Goal: Communication & Community: Answer question/provide support

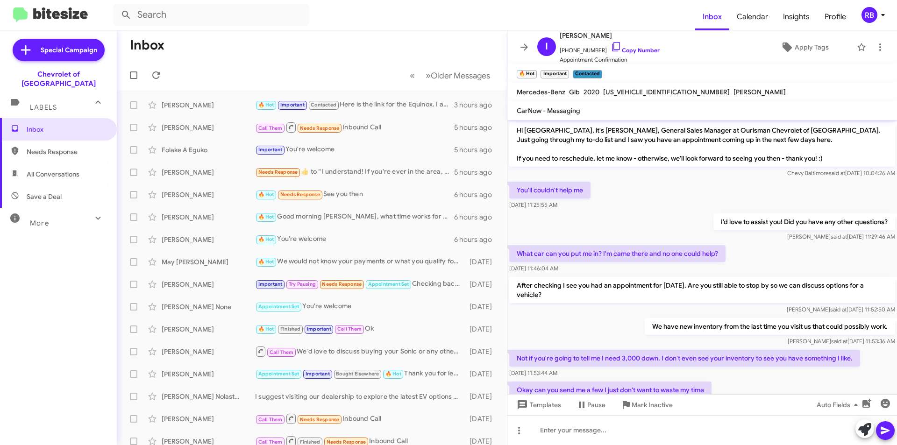
scroll to position [319, 0]
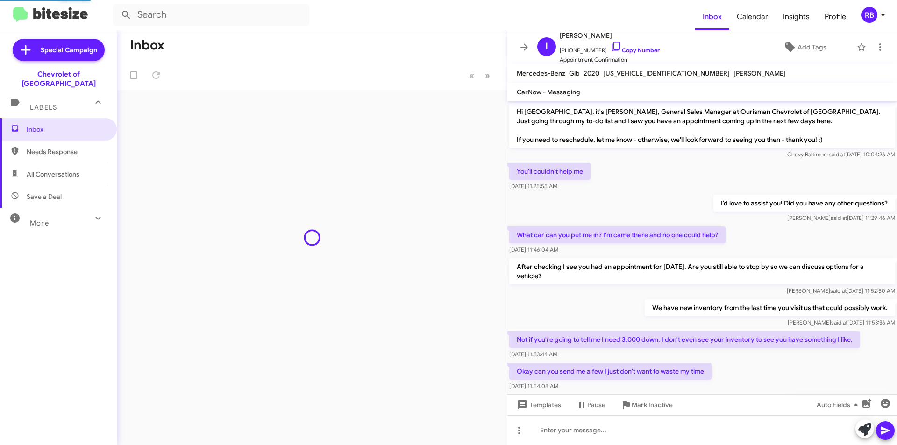
scroll to position [421, 0]
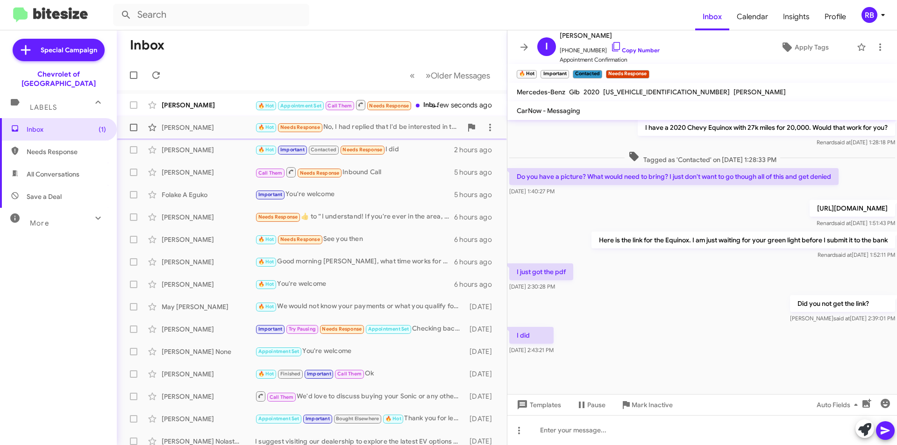
click at [364, 130] on div "🔥 Hot Needs Response No, I had replied that I'd be interested in the below.... …" at bounding box center [358, 127] width 207 height 11
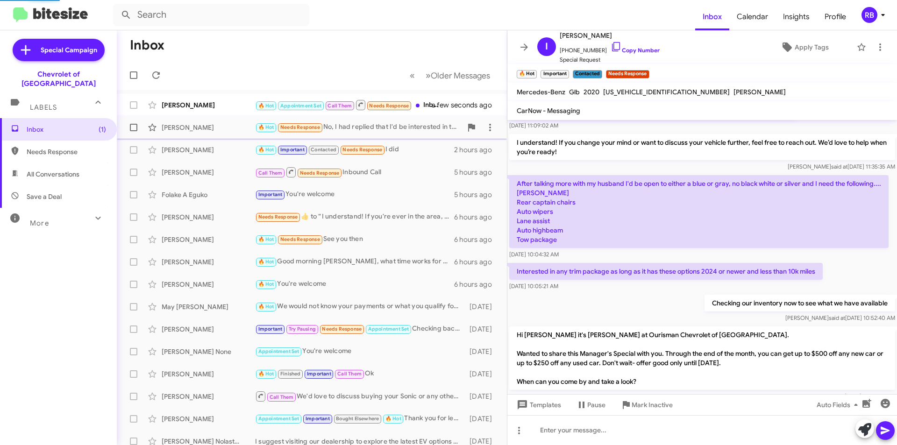
scroll to position [791, 0]
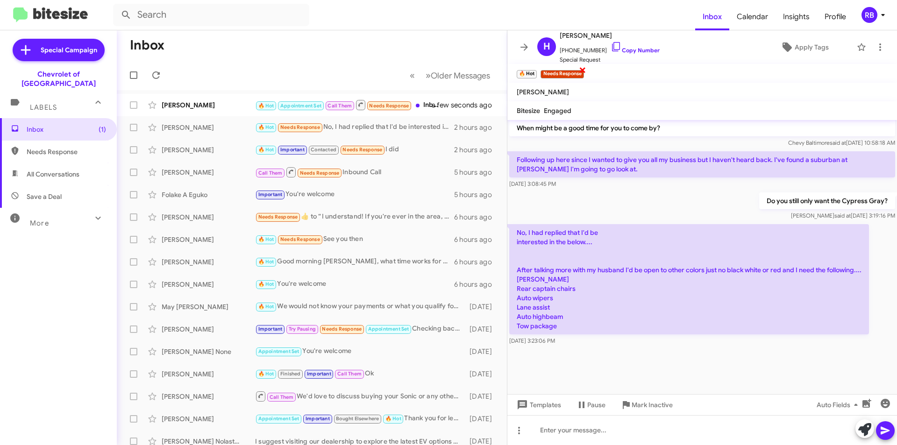
click at [582, 70] on span "×" at bounding box center [582, 69] width 7 height 11
drag, startPoint x: 516, startPoint y: 261, endPoint x: 707, endPoint y: 328, distance: 202.7
click at [707, 328] on p "No, I had replied that I'd be interested in the below.... After talking more wi…" at bounding box center [689, 279] width 360 height 110
click at [646, 50] on link "Copy Number" at bounding box center [635, 50] width 49 height 7
copy p "After talking more with my husband I'd be open to other colors just no black wh…"
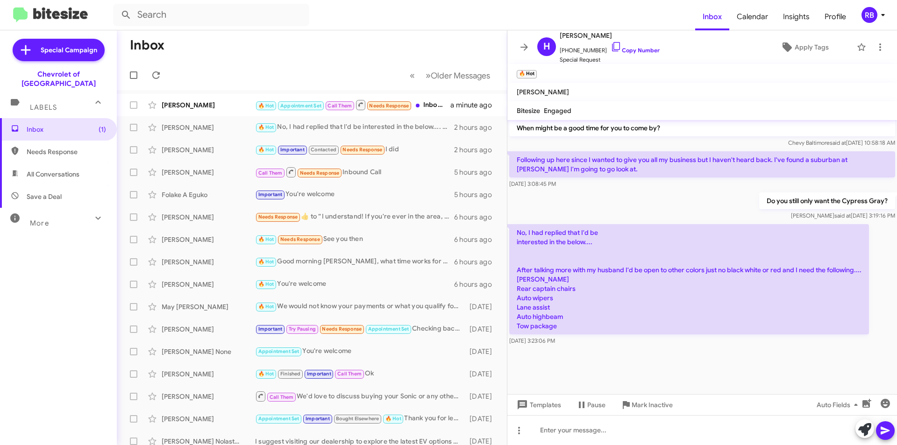
drag, startPoint x: 518, startPoint y: 259, endPoint x: 583, endPoint y: 329, distance: 96.2
click at [583, 329] on p "No, I had replied that I'd be interested in the below.... After talking more wi…" at bounding box center [689, 279] width 360 height 110
copy p "After talking more with my husband I'd be open to other colors just no black wh…"
click at [226, 104] on div "[PERSON_NAME]" at bounding box center [208, 104] width 93 height 9
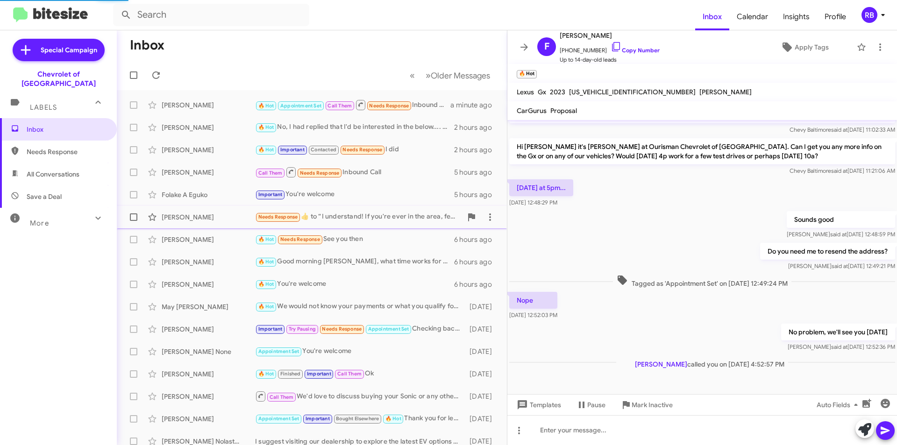
scroll to position [141, 0]
click at [428, 329] on div "Important Try Pausing Needs Response Appointment Set Checking back in" at bounding box center [358, 329] width 207 height 11
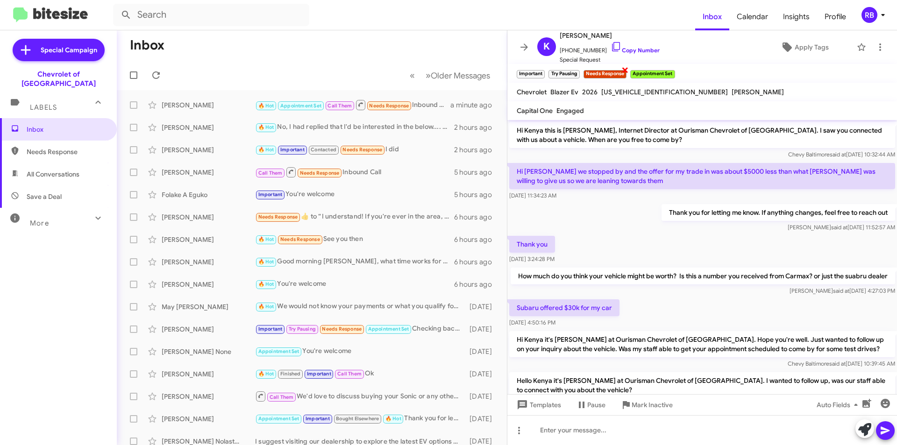
click at [627, 71] on span "×" at bounding box center [624, 69] width 7 height 11
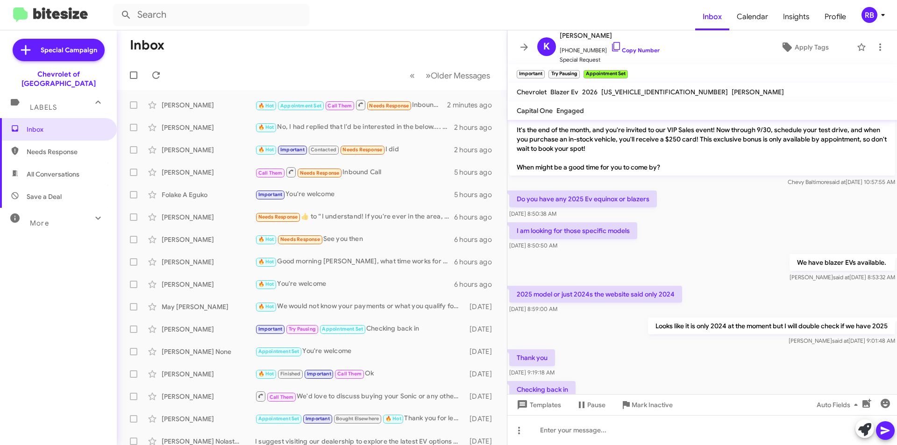
scroll to position [561, 0]
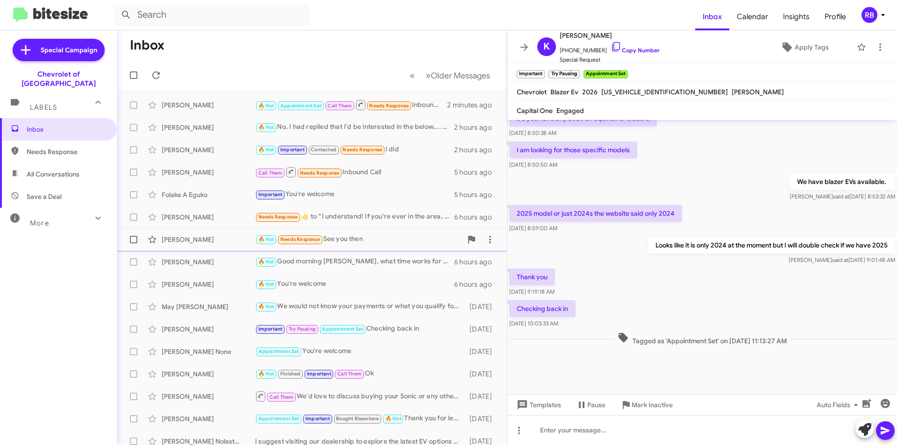
click at [345, 240] on div "🔥 Hot Needs Response See you then" at bounding box center [358, 239] width 207 height 11
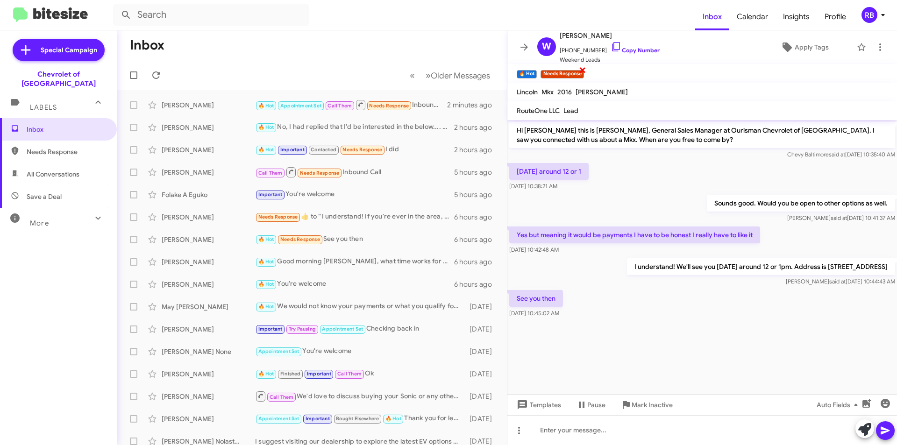
click at [582, 70] on span "×" at bounding box center [582, 69] width 7 height 11
click at [359, 215] on div "Needs Response ​👍​ to “ I understand! If you're ever in the area, feel free to …" at bounding box center [358, 217] width 207 height 11
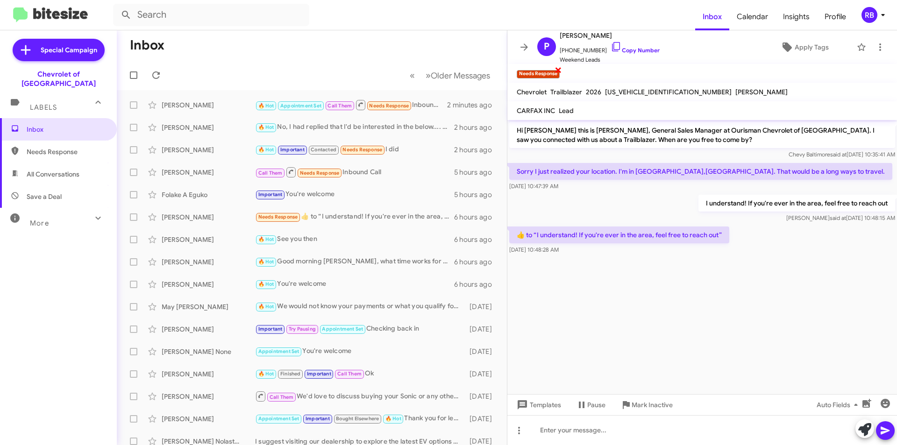
click at [558, 71] on span "×" at bounding box center [557, 69] width 7 height 11
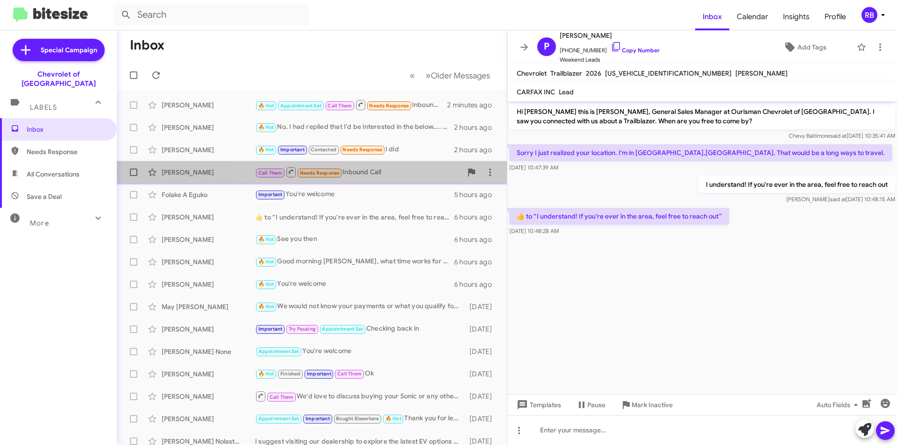
click at [377, 171] on div "Call Them Needs Response Inbound Call" at bounding box center [358, 172] width 207 height 12
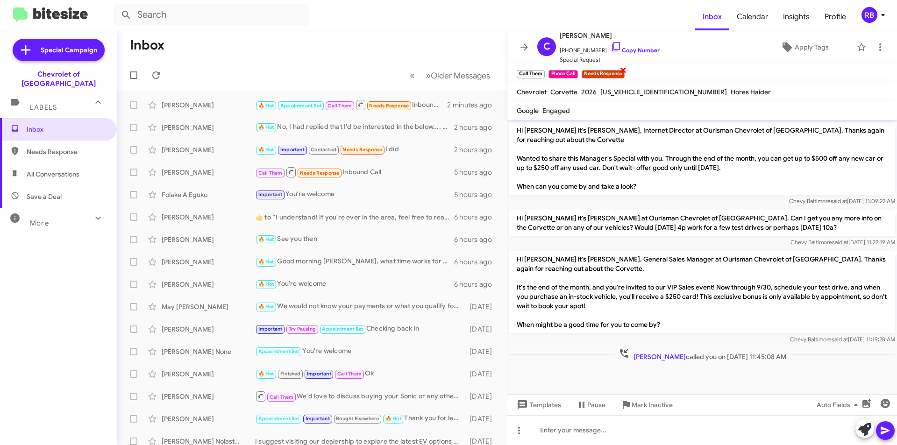
click at [624, 71] on span "×" at bounding box center [622, 69] width 7 height 11
click at [419, 145] on div "🔥 Hot Important Contacted Needs Response I did" at bounding box center [358, 149] width 207 height 11
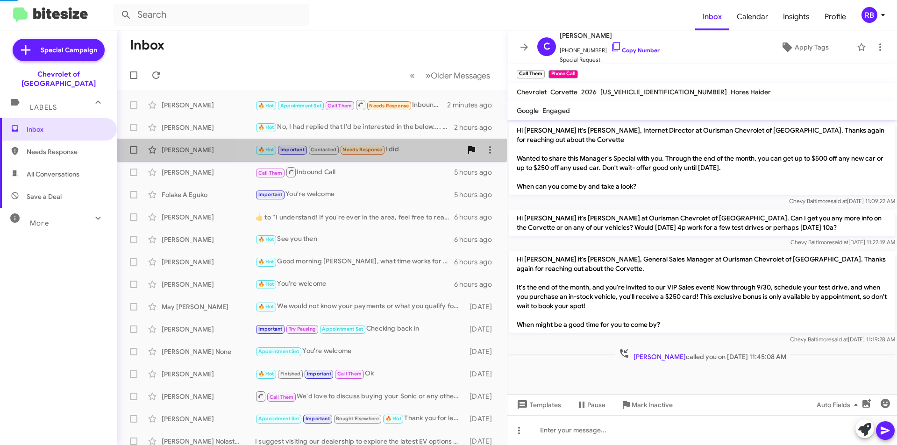
scroll to position [440, 0]
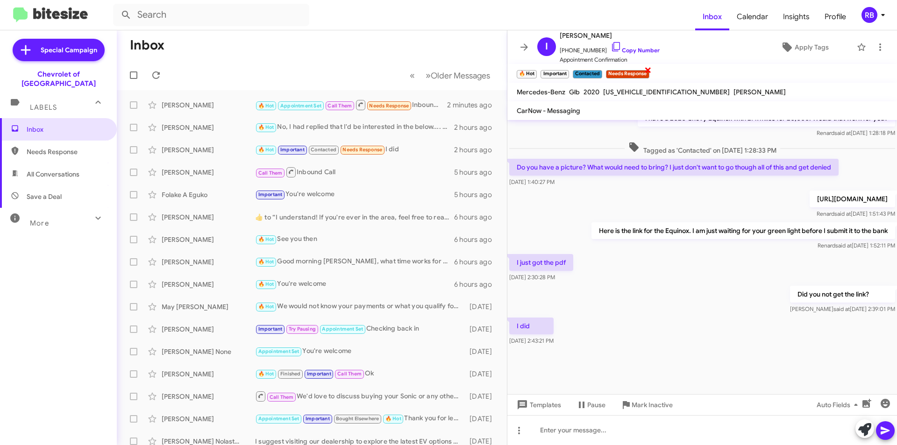
click at [647, 71] on span "×" at bounding box center [647, 69] width 7 height 11
click at [420, 105] on div "🔥 Hot Appointment Set Call Them Needs Response Inbound Call" at bounding box center [358, 105] width 207 height 12
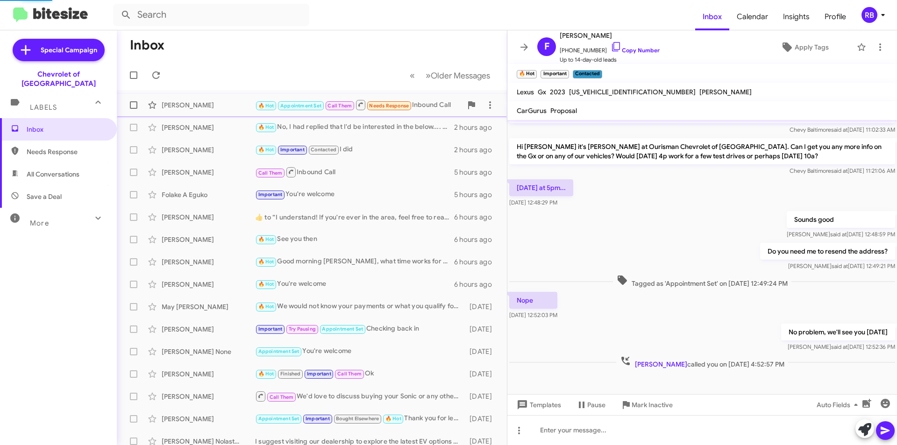
scroll to position [141, 0]
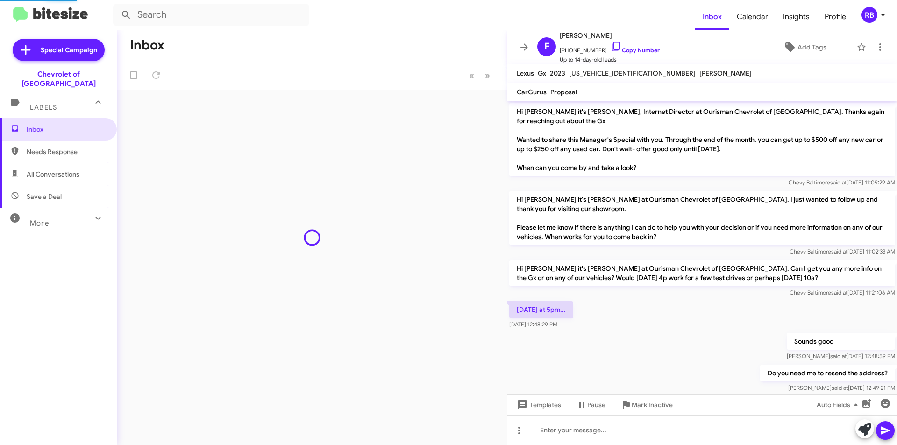
scroll to position [122, 0]
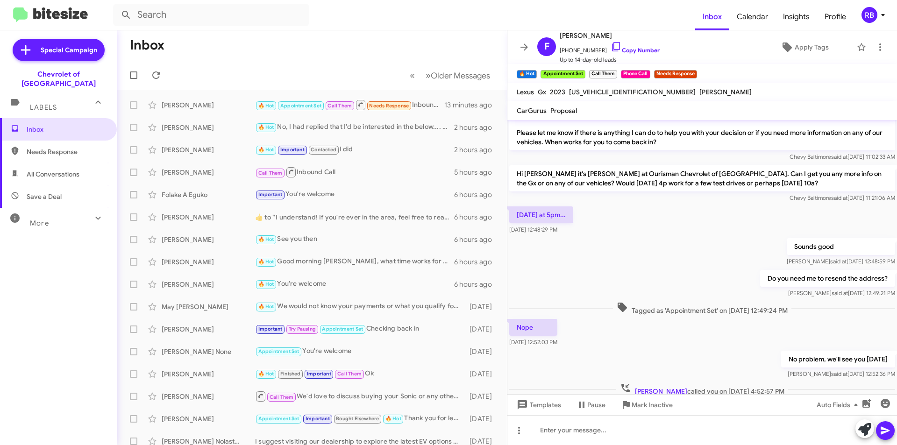
scroll to position [141, 0]
